Goal: Task Accomplishment & Management: Complete application form

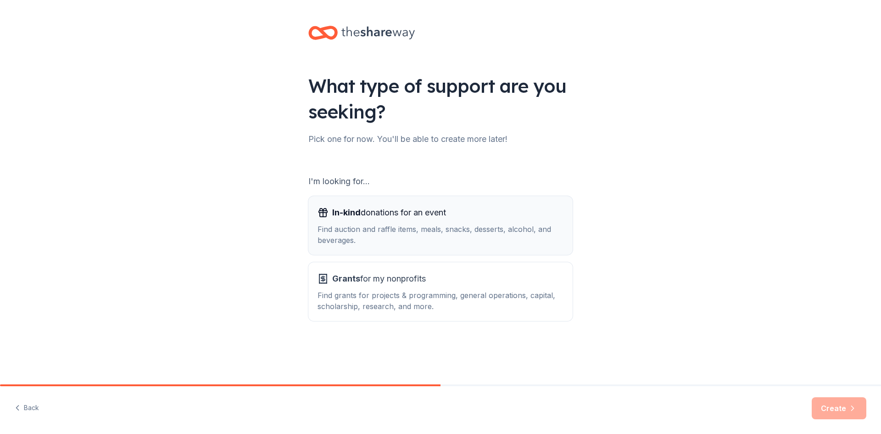
click at [401, 225] on div "Find auction and raffle items, meals, snacks, desserts, alcohol, and beverages." at bounding box center [441, 234] width 246 height 22
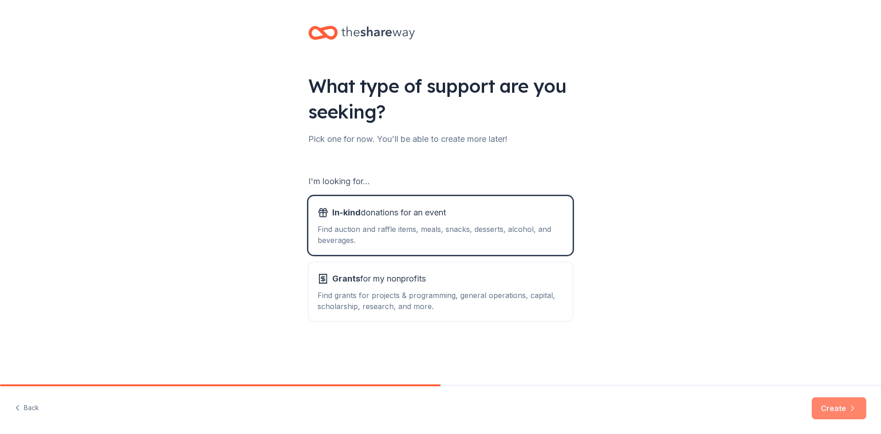
click at [830, 409] on button "Create" at bounding box center [839, 408] width 55 height 22
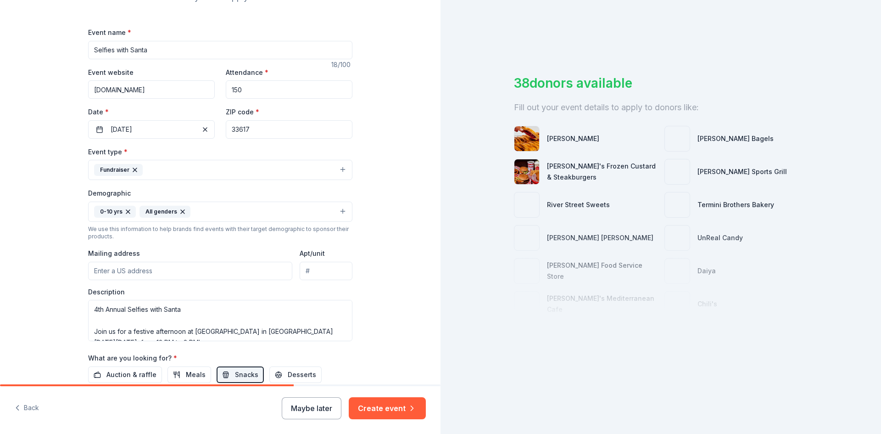
scroll to position [138, 0]
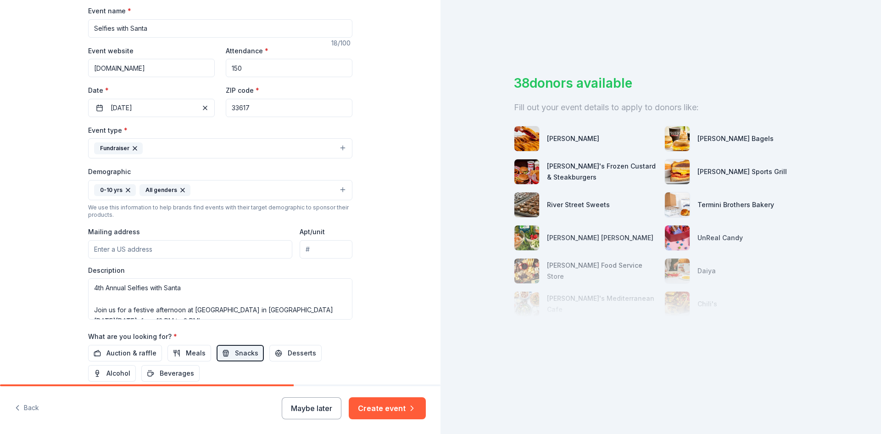
click at [153, 250] on input "Mailing address" at bounding box center [190, 249] width 204 height 18
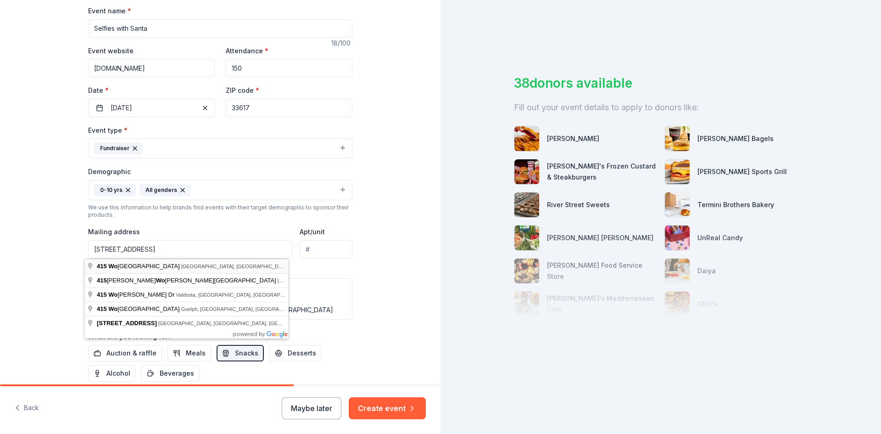
type input "[STREET_ADDRESS]"
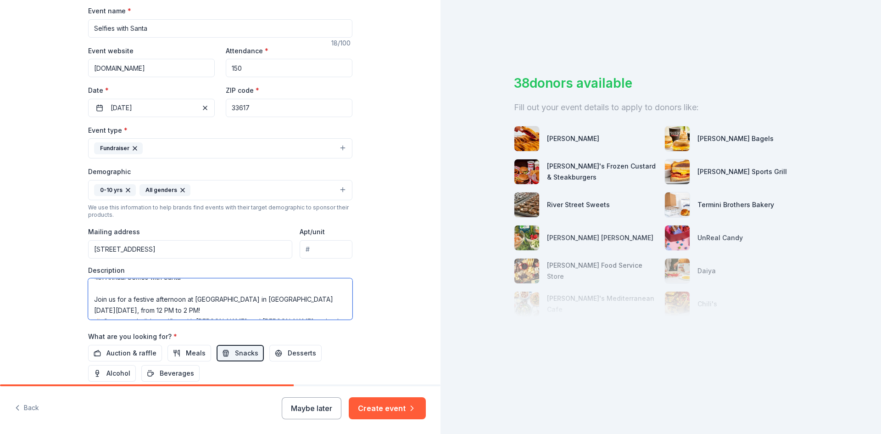
scroll to position [18, 0]
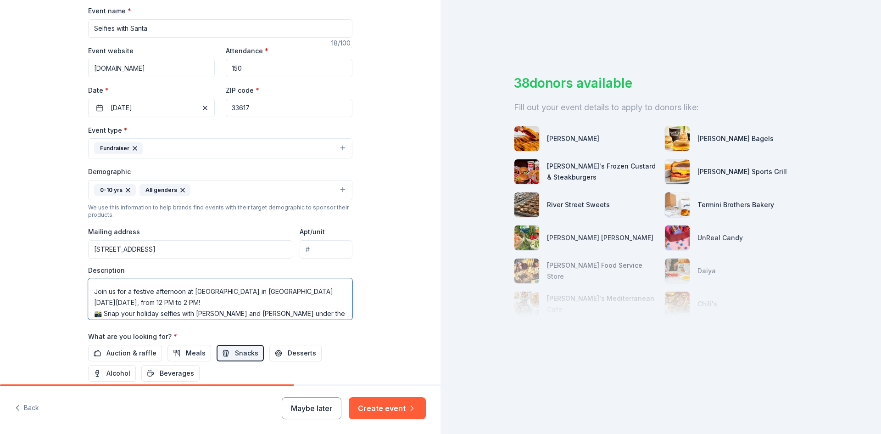
click at [127, 300] on textarea "4th Annual Selfies with Santa Join us for a festive afternoon at [GEOGRAPHIC_DA…" at bounding box center [220, 298] width 264 height 41
click at [146, 300] on textarea "4th Annual Selfies with Santa Join us for a festive afternoon at [GEOGRAPHIC_DA…" at bounding box center [220, 298] width 264 height 41
click at [174, 303] on textarea "4th Annual Selfies with Santa Join us for a festive afternoon at [GEOGRAPHIC_DA…" at bounding box center [220, 298] width 264 height 41
click at [179, 302] on textarea "4th Annual Selfies with Santa Join us for a festive afternoon at [GEOGRAPHIC_DA…" at bounding box center [220, 298] width 264 height 41
click at [197, 300] on textarea "4th Annual Selfies with Santa Join us for a festive afternoon at [GEOGRAPHIC_DA…" at bounding box center [220, 298] width 264 height 41
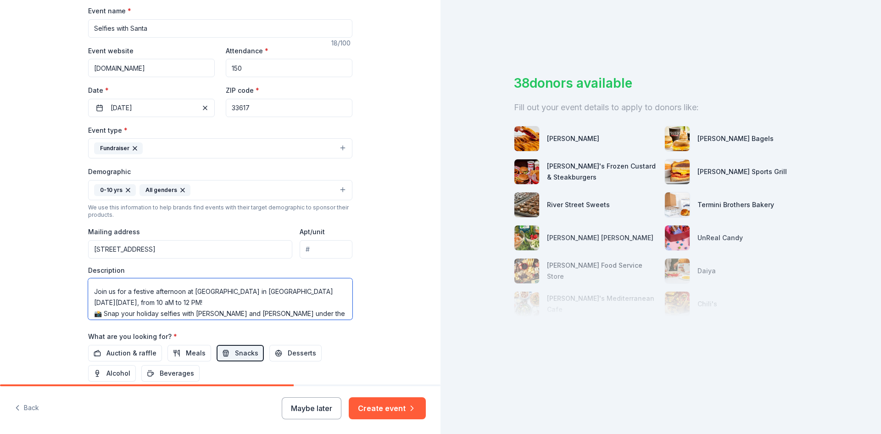
drag, startPoint x: 179, startPoint y: 304, endPoint x: 169, endPoint y: 297, distance: 11.8
click at [179, 304] on textarea "4th Annual Selfies with Santa Join us for a festive afternoon at [GEOGRAPHIC_DA…" at bounding box center [220, 298] width 264 height 41
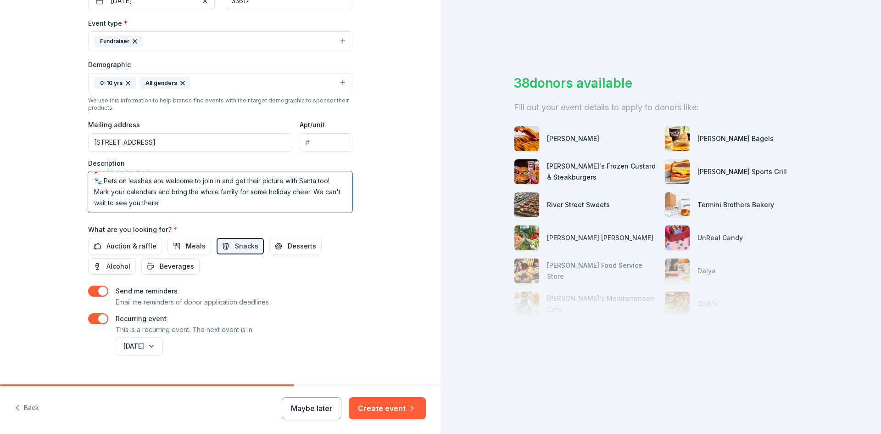
scroll to position [262, 0]
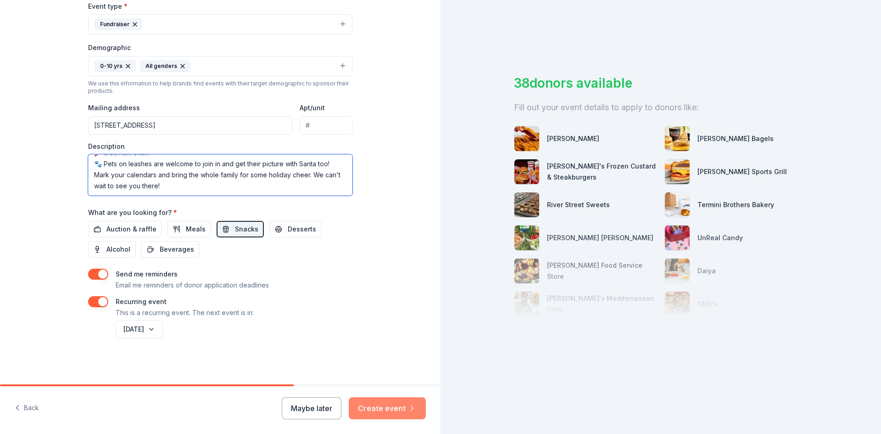
type textarea "4th Annual Selfies with Santa Join us for a festive afternoon at [GEOGRAPHIC_DA…"
click at [392, 409] on button "Create event" at bounding box center [387, 408] width 77 height 22
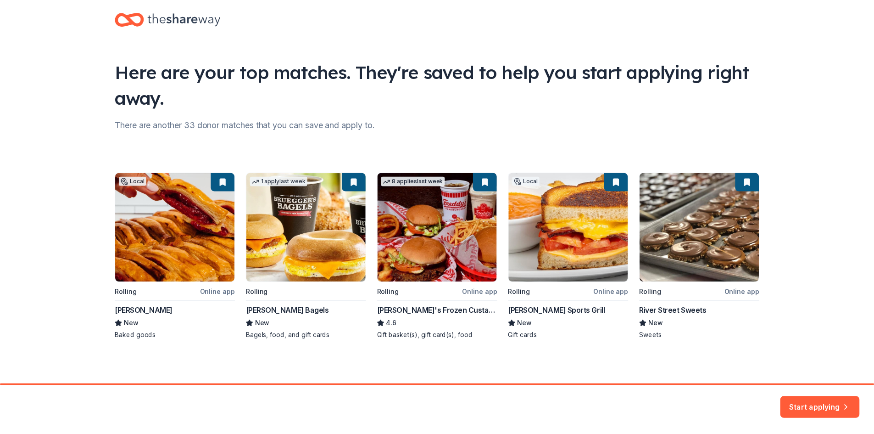
scroll to position [15, 0]
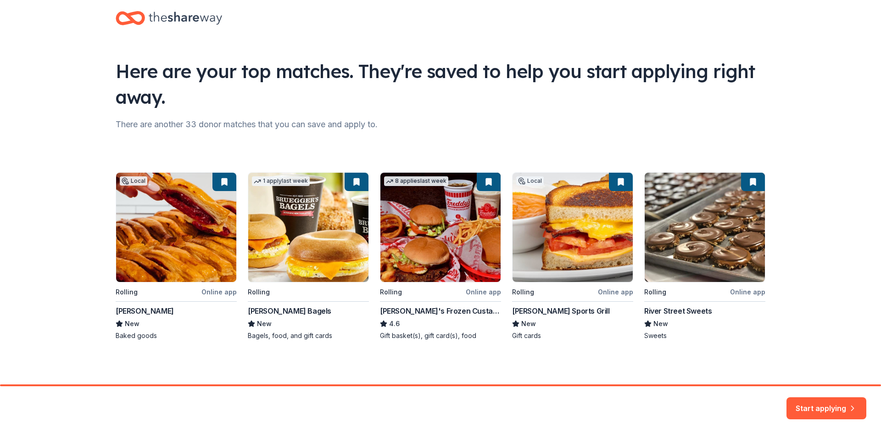
click at [161, 230] on div "Local Rolling Online app [PERSON_NAME] New Baked goods 1 apply last week Rollin…" at bounding box center [441, 256] width 650 height 168
click at [147, 310] on div "Local Rolling Online app [PERSON_NAME] New Baked goods 1 apply last week Rollin…" at bounding box center [441, 256] width 650 height 168
click at [176, 258] on div "Local Rolling Online app [PERSON_NAME] New Baked goods 1 apply last week Rollin…" at bounding box center [441, 256] width 650 height 168
click at [820, 402] on button "Start applying" at bounding box center [827, 402] width 80 height 22
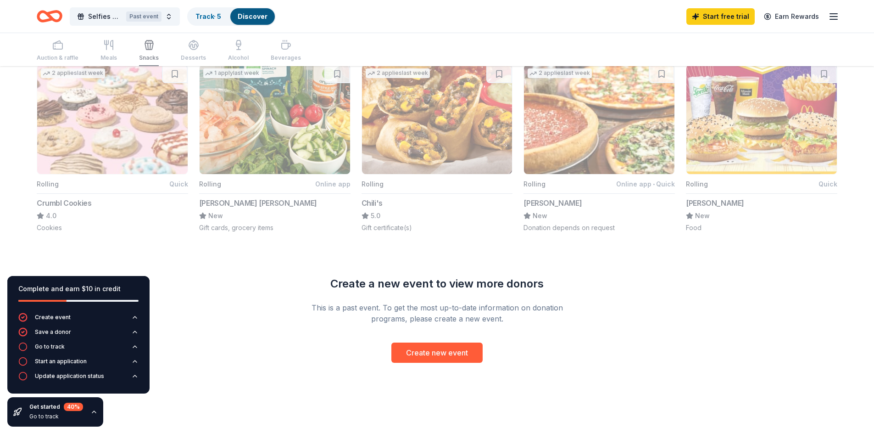
scroll to position [660, 0]
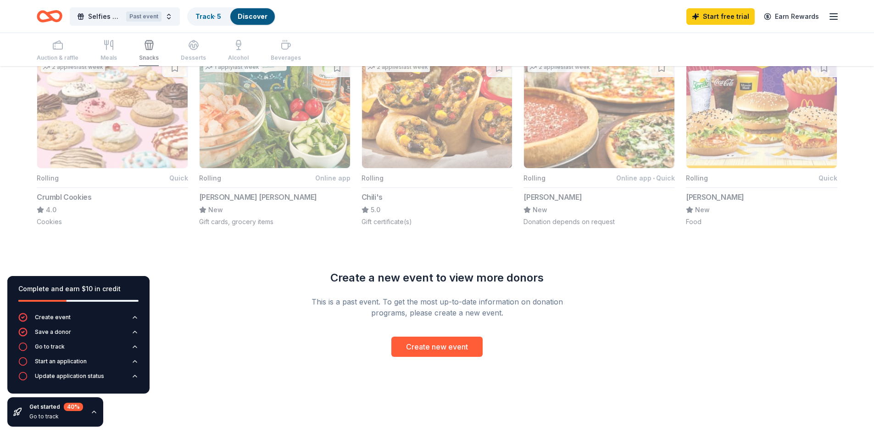
click at [105, 134] on button "2 applies last week Rolling Quick Crumbl Cookies 4.0 Cookies" at bounding box center [112, 142] width 151 height 168
click at [69, 195] on button "2 applies last week Rolling Quick Crumbl Cookies 4.0 Cookies" at bounding box center [112, 142] width 151 height 168
click at [423, 343] on button "Create new event" at bounding box center [436, 346] width 91 height 20
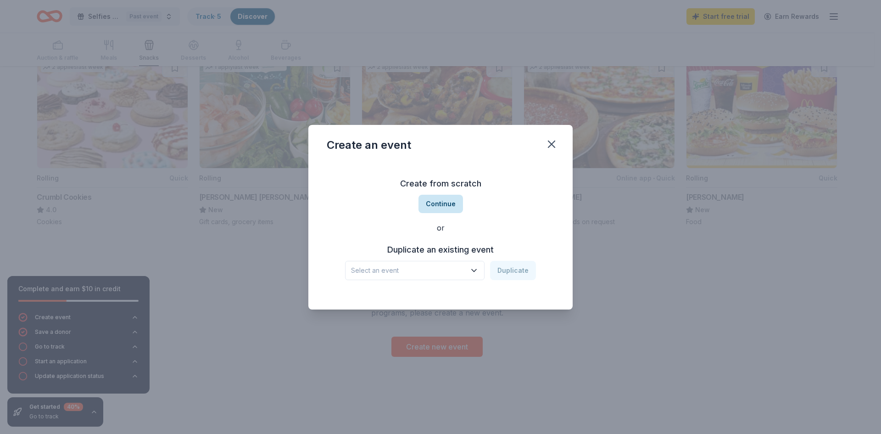
click at [442, 206] on button "Continue" at bounding box center [441, 204] width 45 height 18
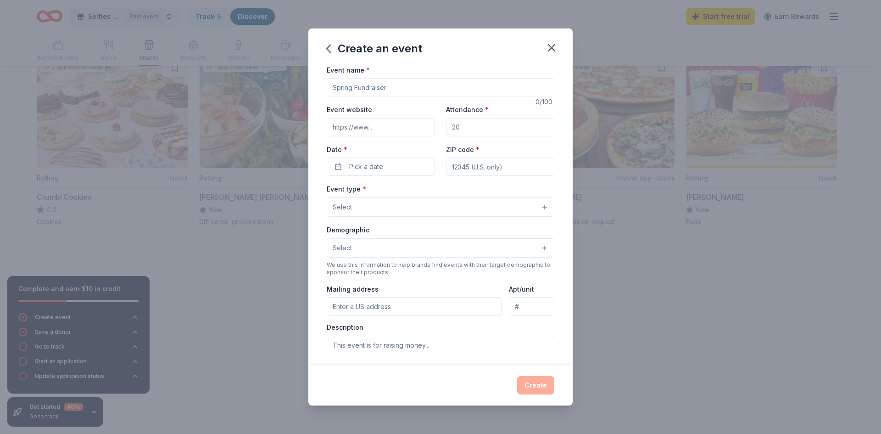
scroll to position [0, 0]
drag, startPoint x: 391, startPoint y: 90, endPoint x: 336, endPoint y: 89, distance: 55.1
click at [336, 89] on input "Event name *" at bounding box center [441, 88] width 228 height 18
type input "Selfies with Santa"
click at [384, 128] on input "Event website" at bounding box center [381, 128] width 108 height 18
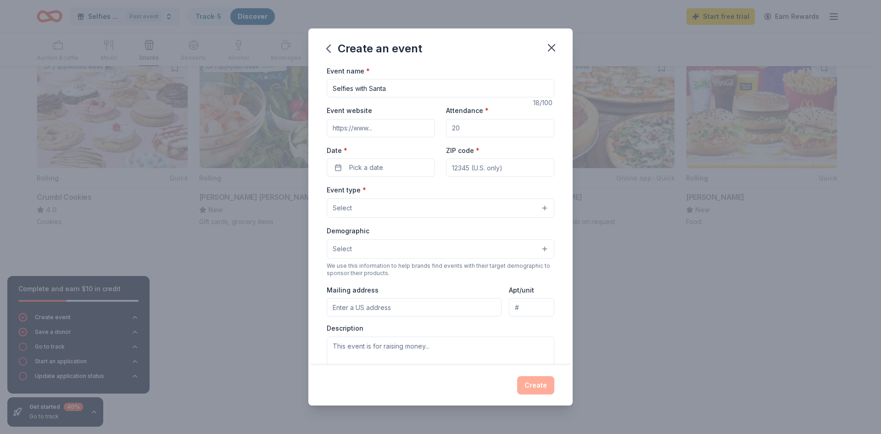
click at [384, 128] on input "Event website" at bounding box center [381, 128] width 108 height 18
type input "[DOMAIN_NAME]"
click at [469, 130] on input "Attendance *" at bounding box center [500, 128] width 108 height 18
type input "150"
click at [375, 168] on span "Pick a date" at bounding box center [366, 167] width 34 height 11
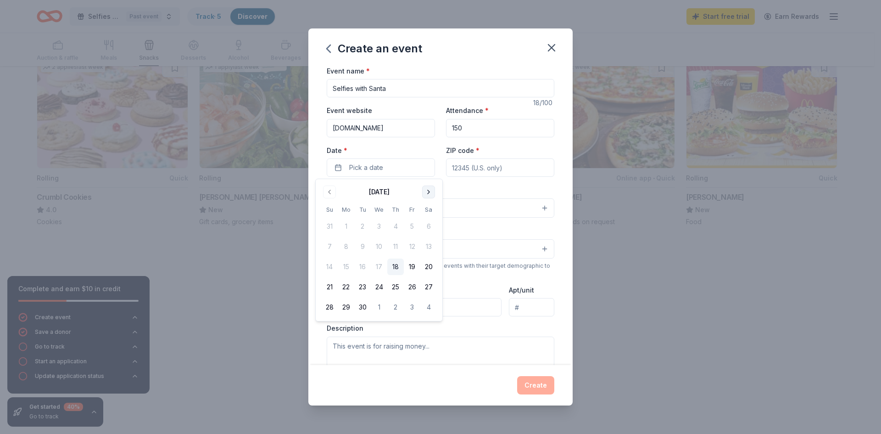
click at [428, 190] on button "Go to next month" at bounding box center [428, 191] width 13 height 13
click at [427, 226] on button "6" at bounding box center [428, 226] width 17 height 17
click at [472, 166] on input "ZIP code *" at bounding box center [500, 167] width 108 height 18
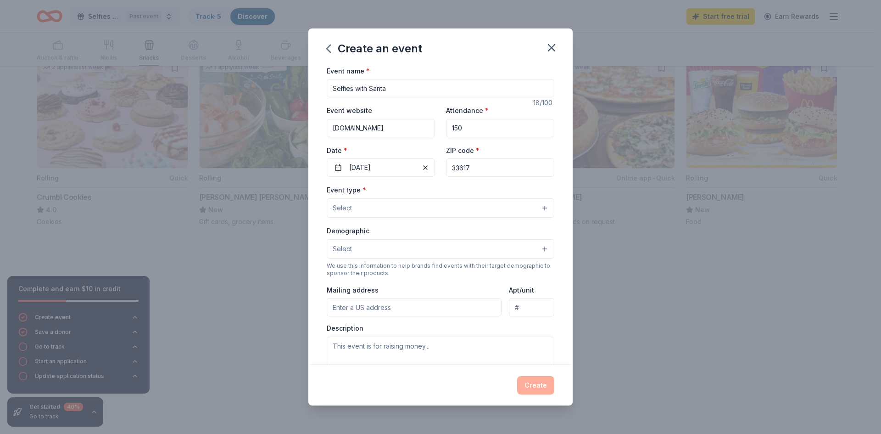
type input "33617"
click at [386, 208] on button "Select" at bounding box center [441, 207] width 228 height 19
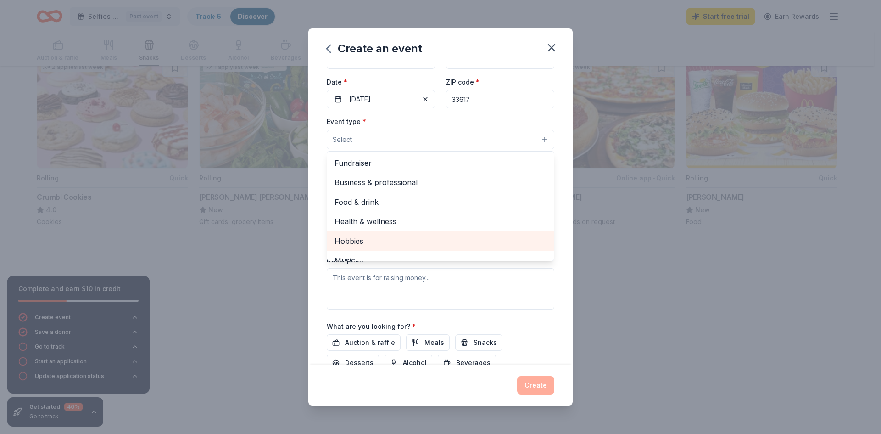
scroll to position [46, 0]
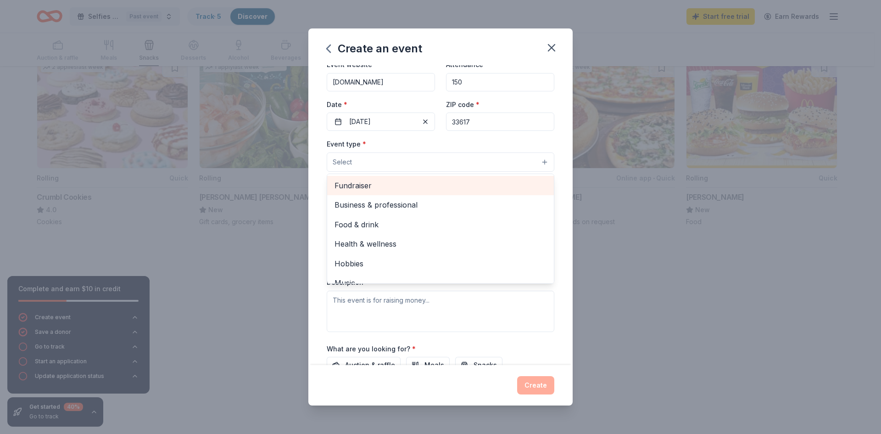
click at [376, 184] on span "Fundraiser" at bounding box center [441, 185] width 212 height 12
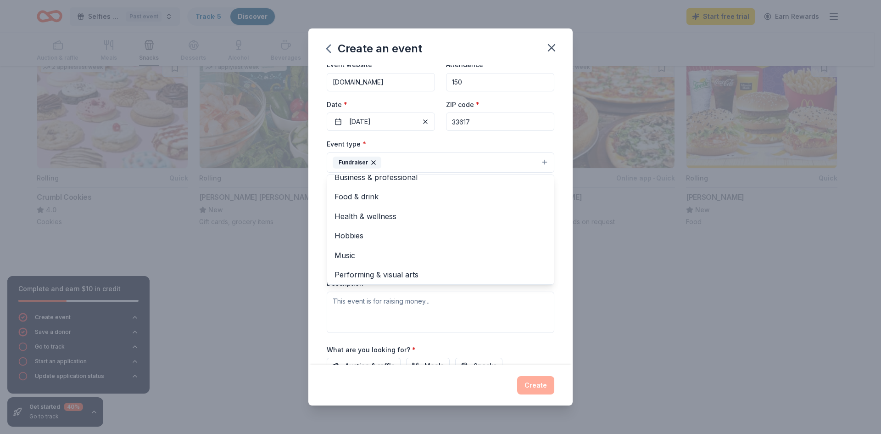
scroll to position [11, 0]
click at [556, 227] on div "Event name * Selfies with Santa 18 /100 Event website [DOMAIN_NAME] Attendance …" at bounding box center [440, 215] width 264 height 300
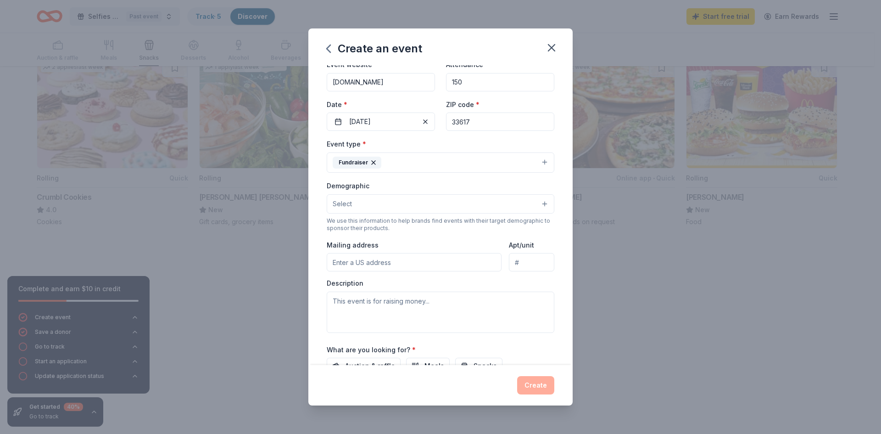
click at [358, 205] on button "Select" at bounding box center [441, 203] width 228 height 19
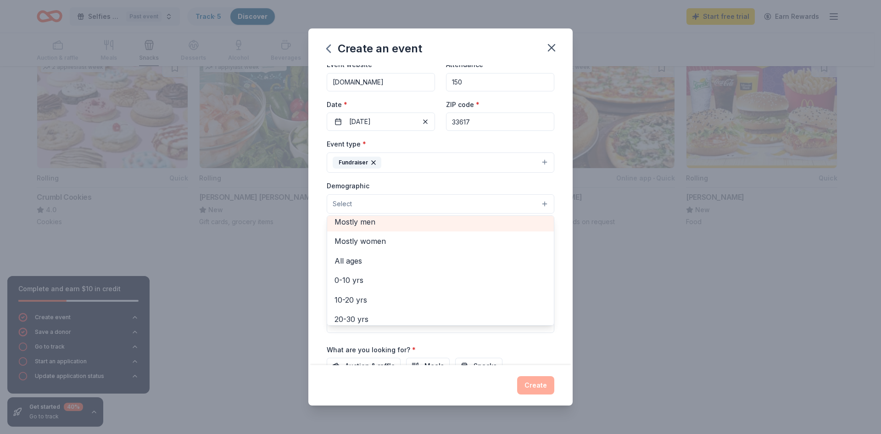
scroll to position [46, 0]
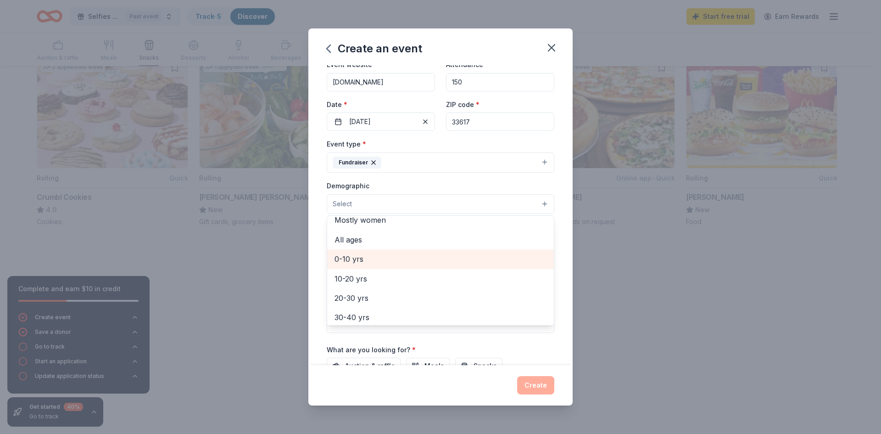
click at [371, 259] on span "0-10 yrs" at bounding box center [441, 259] width 212 height 12
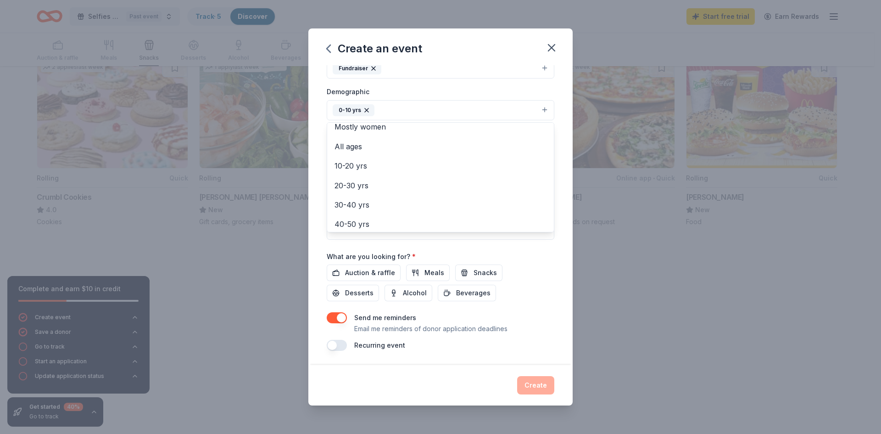
scroll to position [140, 0]
click at [357, 291] on div "Event name * Selfies with Santa 18 /100 Event website [DOMAIN_NAME] Attendance …" at bounding box center [441, 138] width 228 height 426
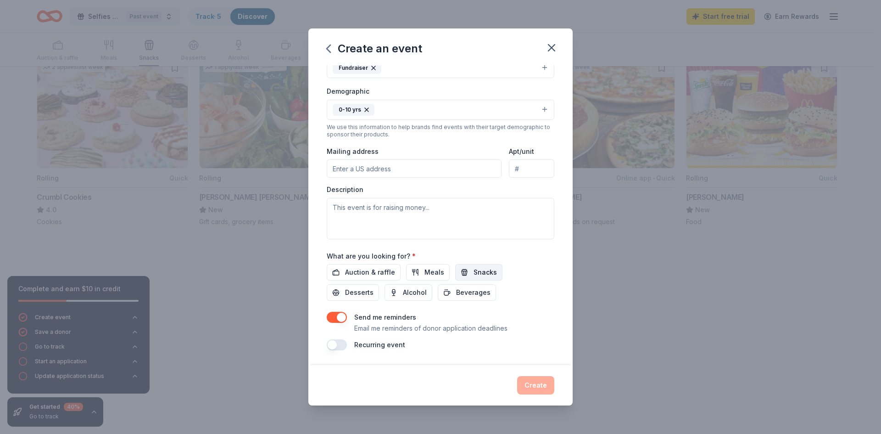
click at [474, 274] on span "Snacks" at bounding box center [485, 272] width 23 height 11
click at [356, 290] on span "Desserts" at bounding box center [359, 292] width 28 height 11
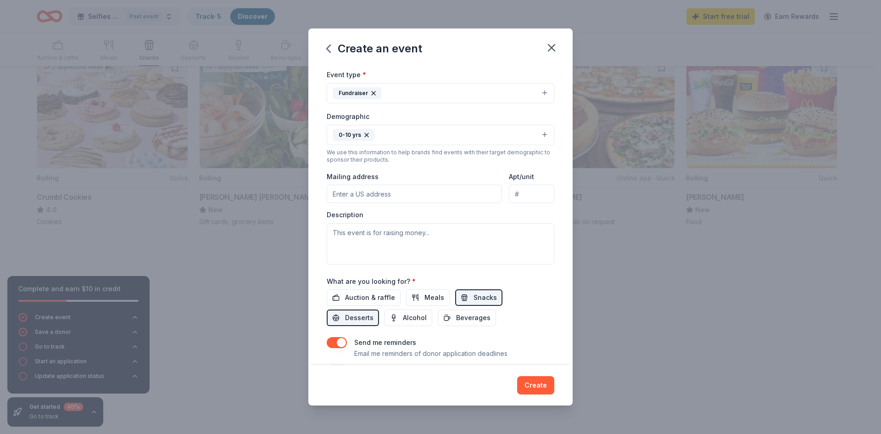
scroll to position [95, 0]
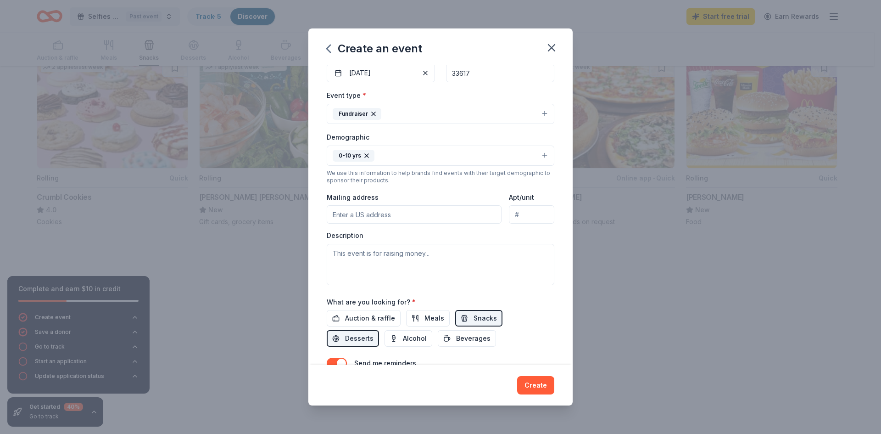
click at [384, 213] on input "Mailing address" at bounding box center [414, 214] width 175 height 18
type input "[STREET_ADDRESS]"
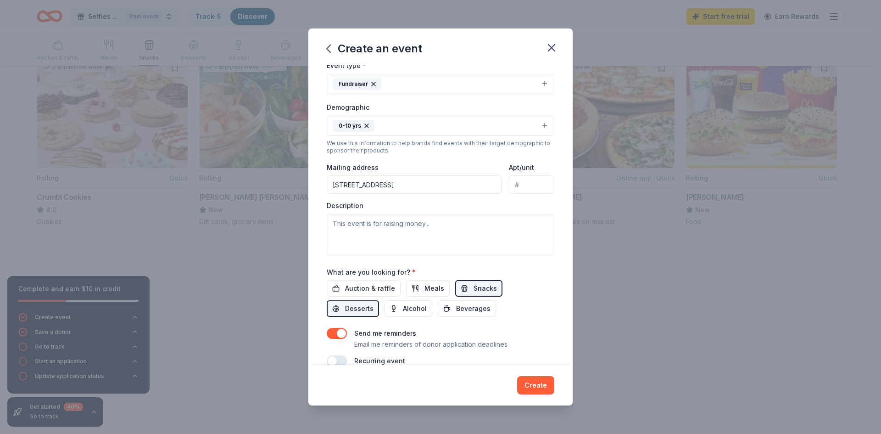
scroll to position [140, 0]
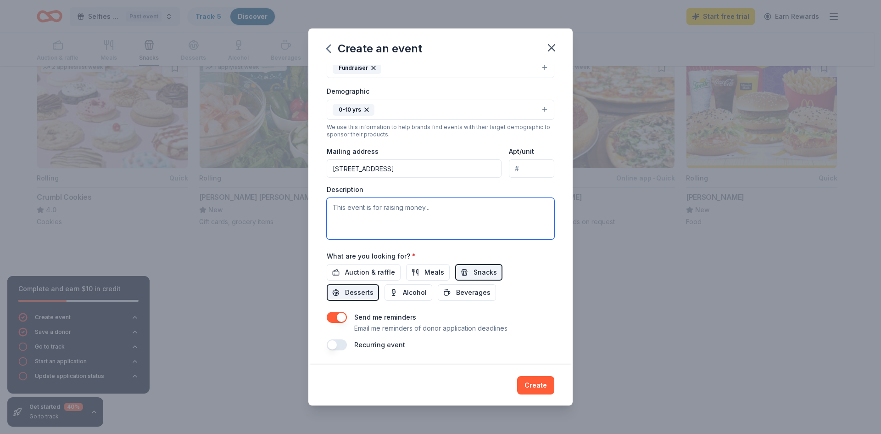
click at [346, 210] on textarea at bounding box center [441, 218] width 228 height 41
type textarea "W"
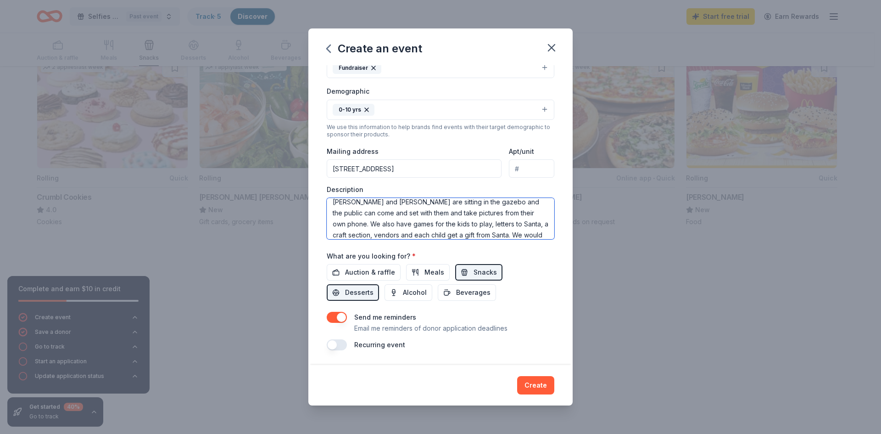
scroll to position [28, 0]
click at [462, 234] on textarea "We have a gazebo decorated with holiday decorations. [PERSON_NAME] and [PERSON_…" at bounding box center [441, 218] width 228 height 41
type textarea "We have a gazebo decorated with holiday decorations. [PERSON_NAME] and [PERSON_…"
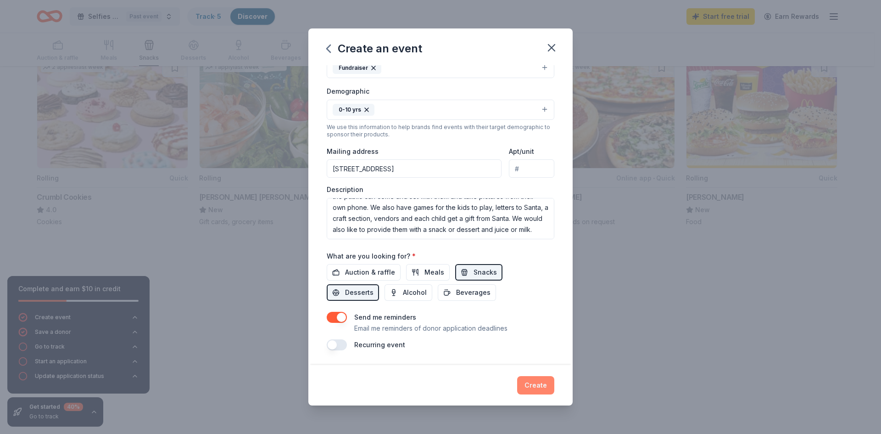
click at [538, 387] on button "Create" at bounding box center [535, 385] width 37 height 18
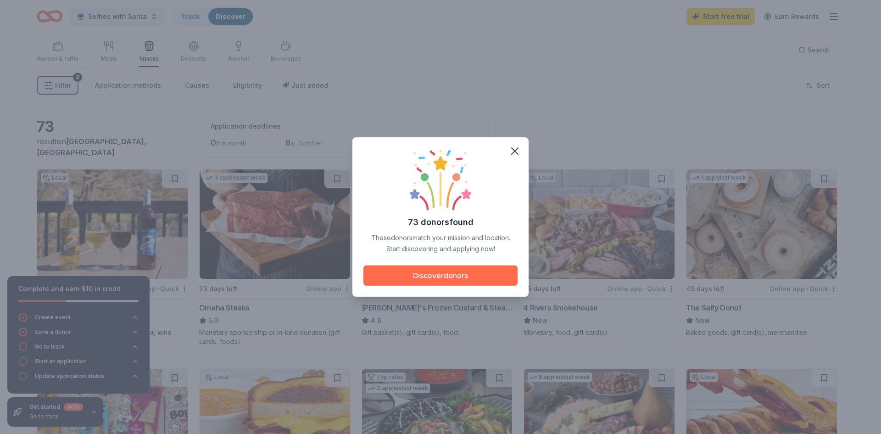
click at [444, 274] on button "Discover donors" at bounding box center [440, 275] width 154 height 20
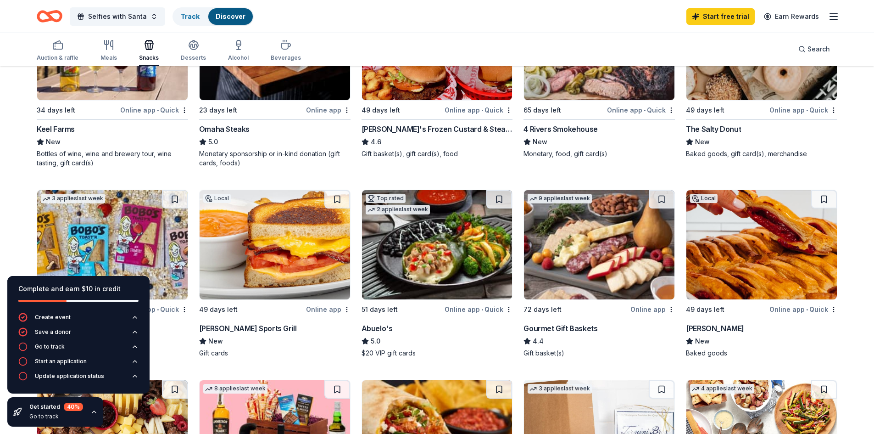
scroll to position [184, 0]
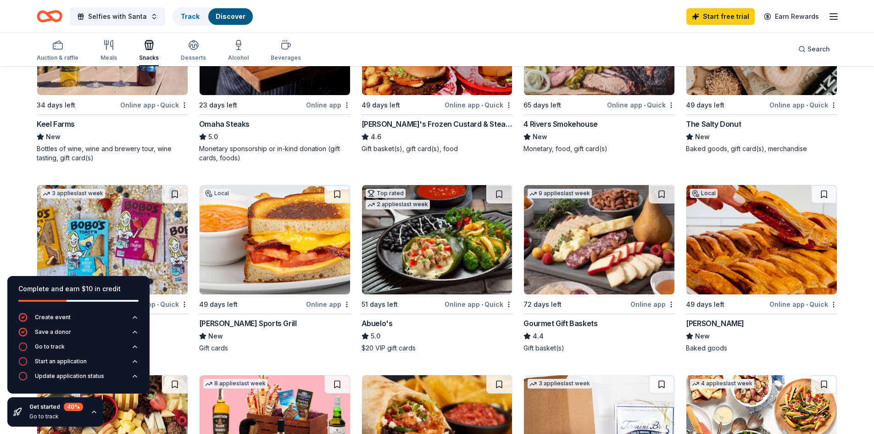
click at [791, 304] on div "Online app • Quick" at bounding box center [804, 303] width 68 height 11
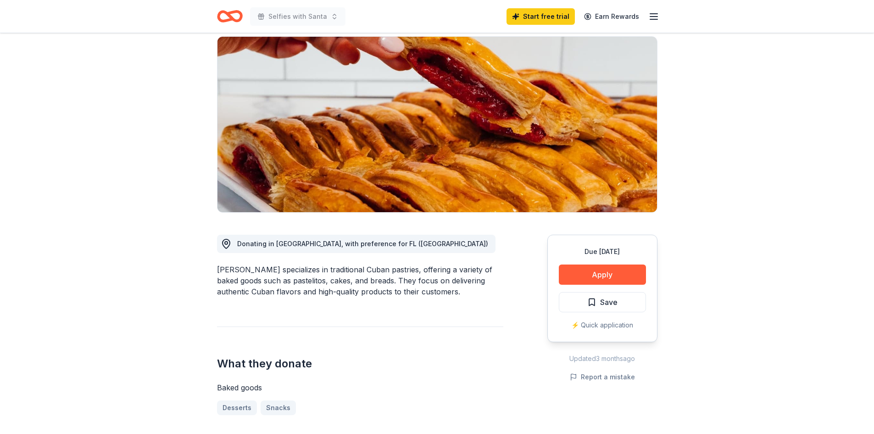
scroll to position [92, 0]
